Goal: Navigation & Orientation: Find specific page/section

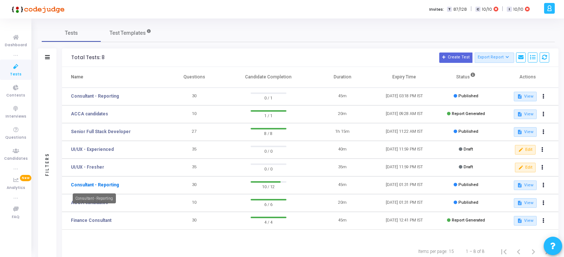
click at [108, 184] on link "Consultant - Reporting" at bounding box center [95, 184] width 48 height 7
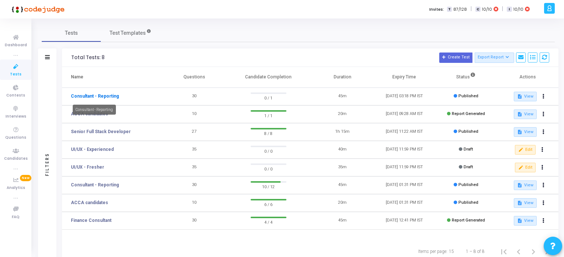
click at [106, 93] on link "Consultant - Reporting" at bounding box center [95, 96] width 48 height 7
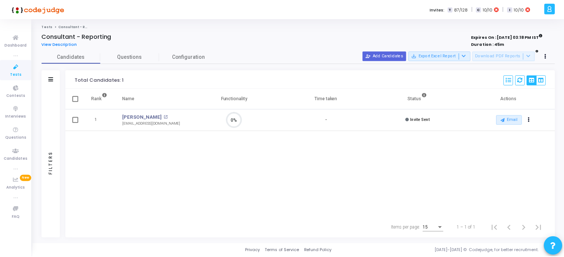
scroll to position [15, 19]
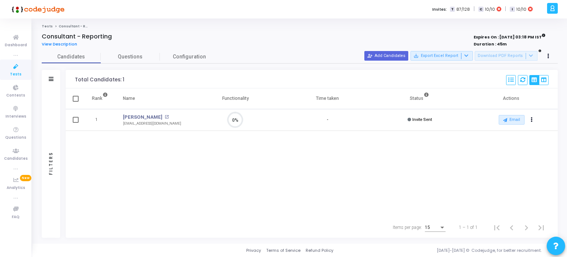
click at [16, 65] on icon at bounding box center [16, 66] width 16 height 9
